Goal: Navigation & Orientation: Find specific page/section

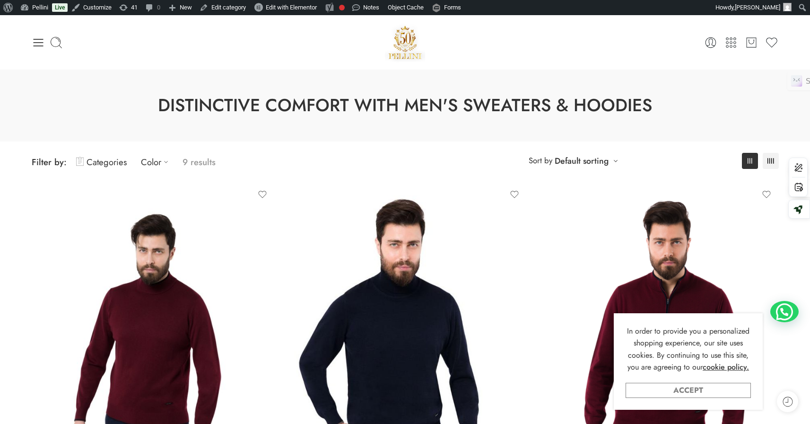
click at [686, 394] on link "Accept" at bounding box center [688, 390] width 125 height 15
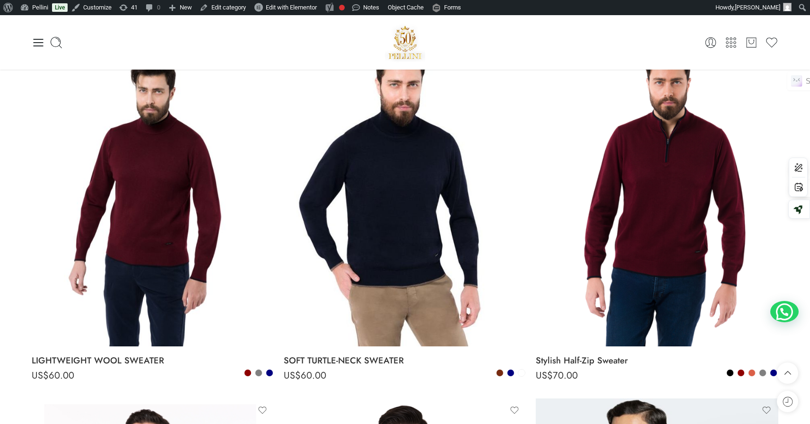
scroll to position [146, 0]
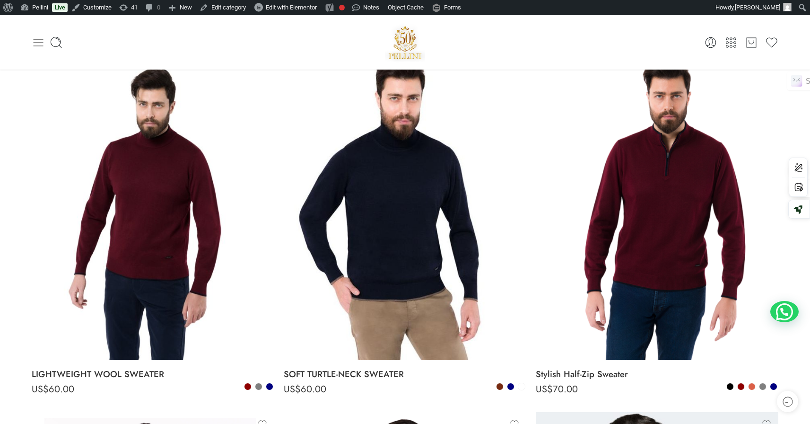
click at [35, 49] on icon at bounding box center [38, 42] width 13 height 13
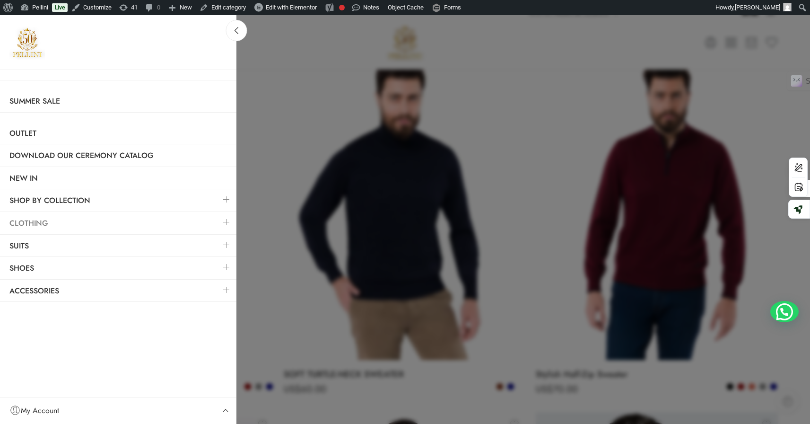
click at [66, 220] on link "Clothing" at bounding box center [118, 223] width 237 height 22
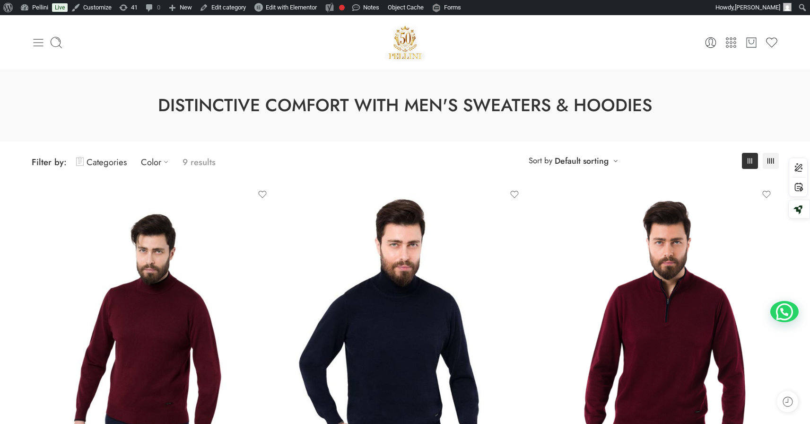
click at [35, 38] on icon at bounding box center [38, 42] width 13 height 13
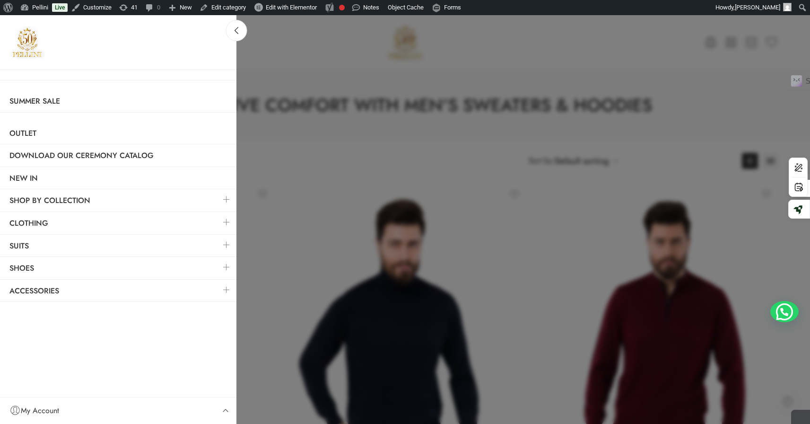
click at [225, 222] on link at bounding box center [227, 222] width 20 height 20
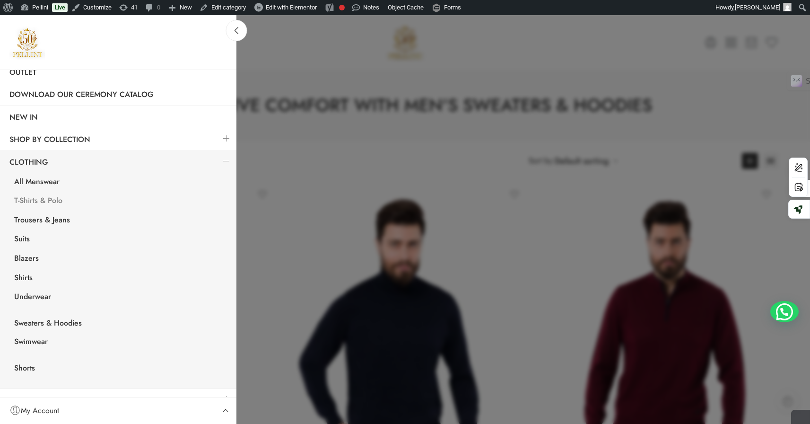
scroll to position [67, 0]
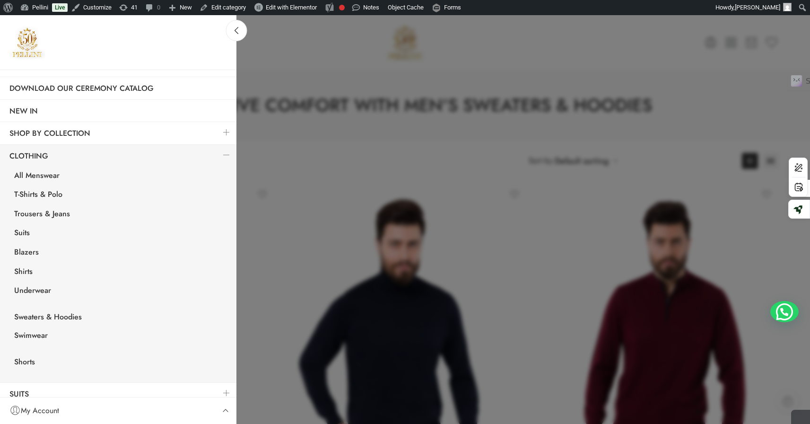
click at [222, 132] on link at bounding box center [227, 132] width 20 height 20
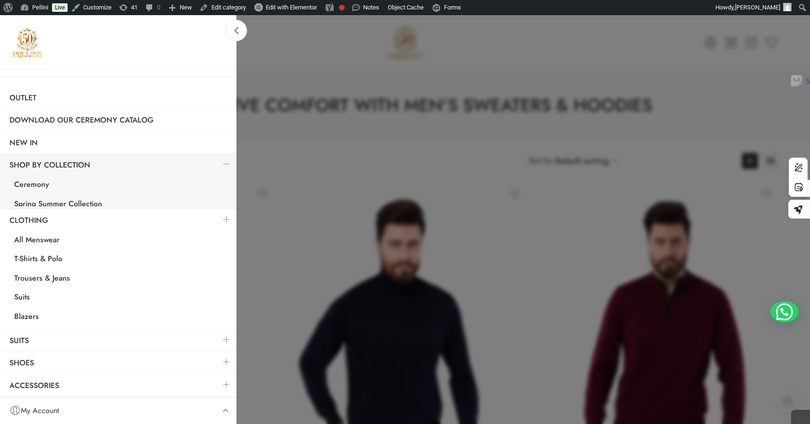
scroll to position [0, 0]
